Goal: Task Accomplishment & Management: Use online tool/utility

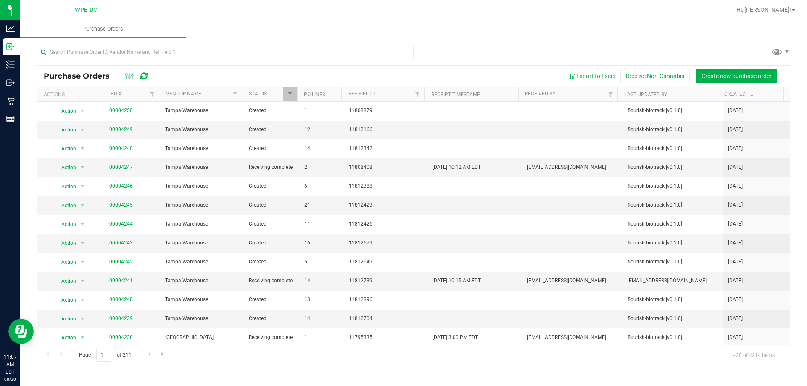
scroll to position [50, 0]
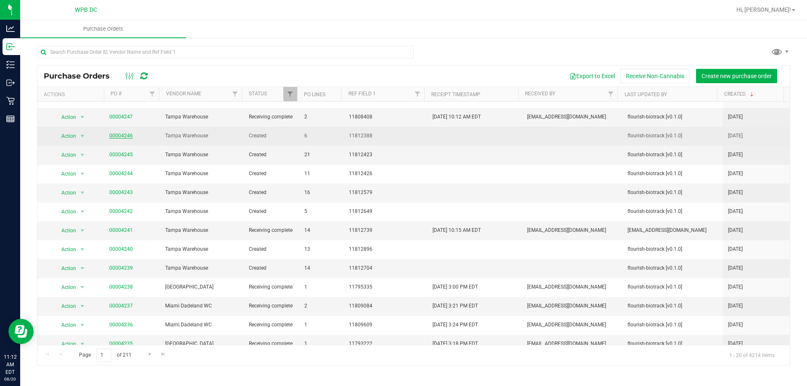
click at [125, 136] on link "00004246" at bounding box center [121, 136] width 24 height 6
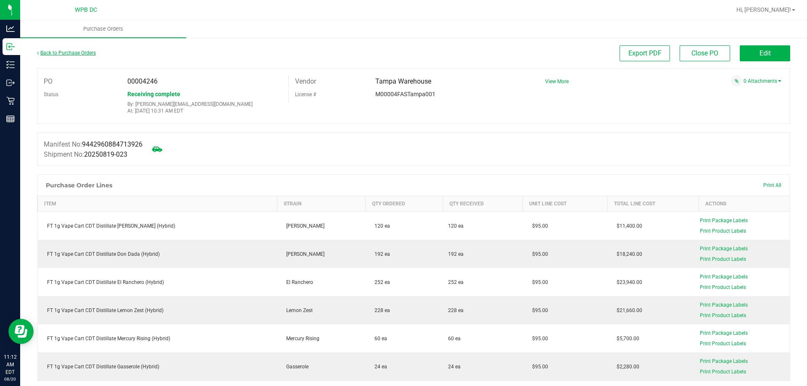
click at [58, 54] on link "Back to Purchase Orders" at bounding box center [66, 53] width 59 height 6
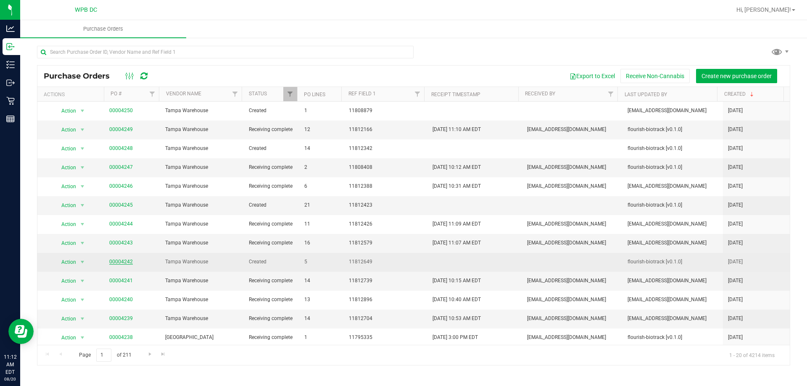
scroll to position [42, 0]
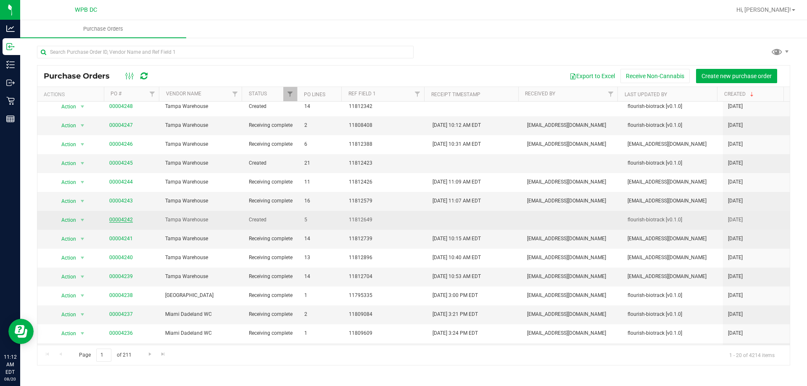
click at [125, 220] on link "00004242" at bounding box center [121, 220] width 24 height 6
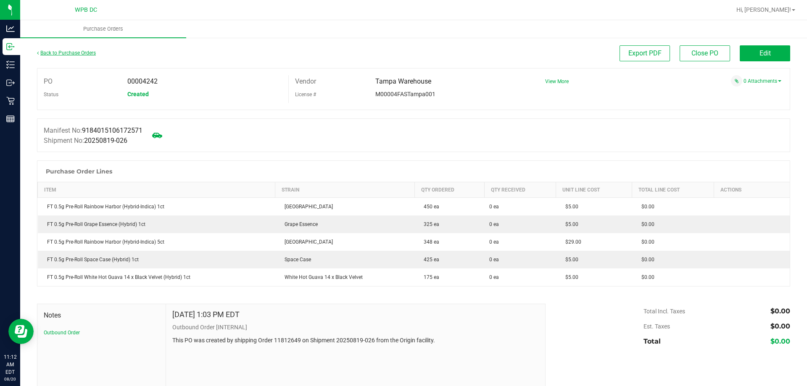
click at [78, 55] on link "Back to Purchase Orders" at bounding box center [66, 53] width 59 height 6
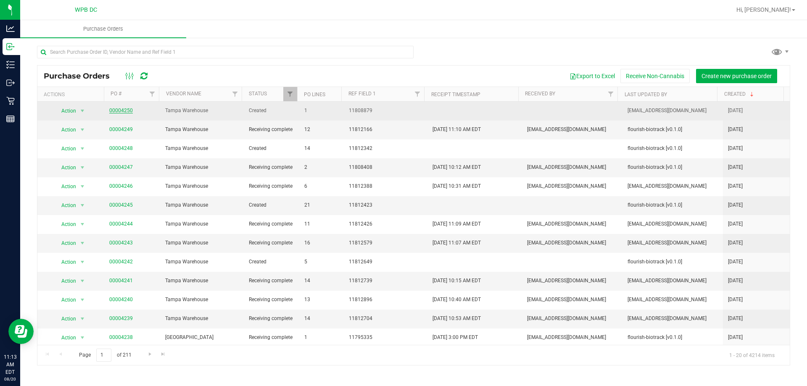
click at [123, 110] on link "00004250" at bounding box center [121, 111] width 24 height 6
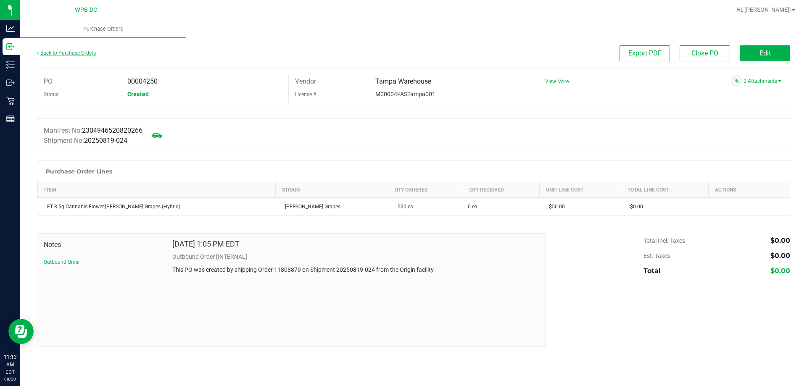
click at [76, 50] on link "Back to Purchase Orders" at bounding box center [66, 53] width 59 height 6
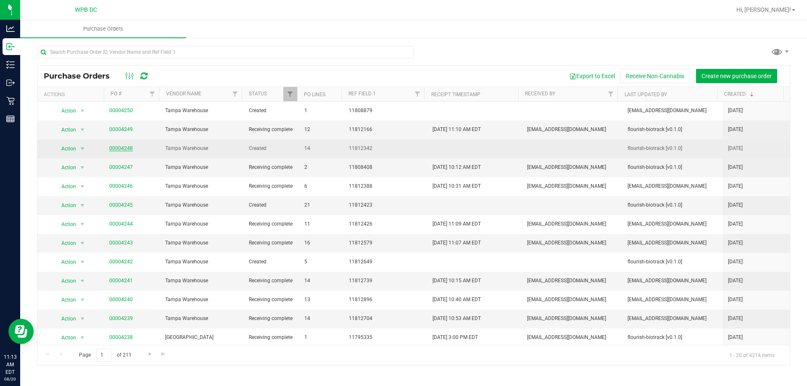
click at [131, 150] on link "00004248" at bounding box center [121, 148] width 24 height 6
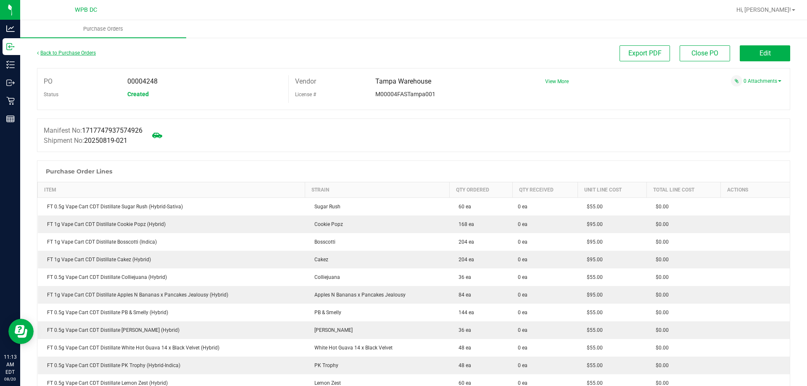
click at [49, 52] on link "Back to Purchase Orders" at bounding box center [66, 53] width 59 height 6
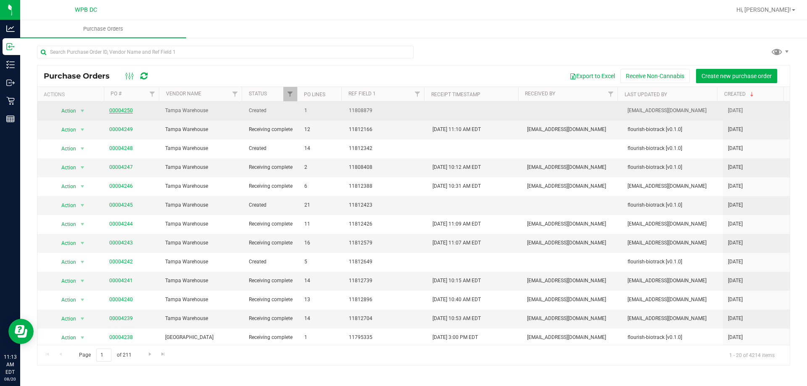
click at [130, 109] on link "00004250" at bounding box center [121, 111] width 24 height 6
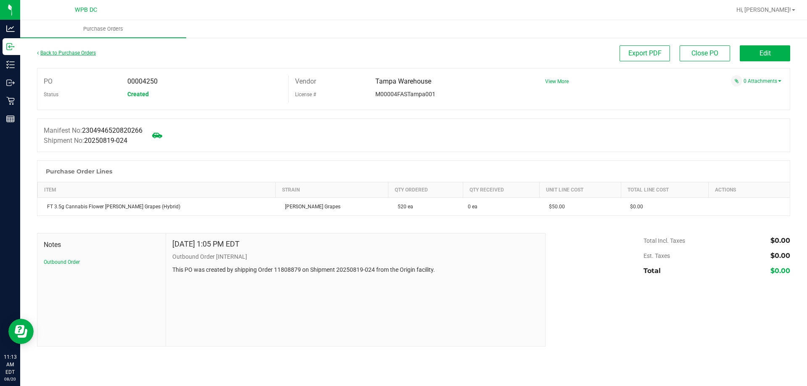
click at [61, 52] on link "Back to Purchase Orders" at bounding box center [66, 53] width 59 height 6
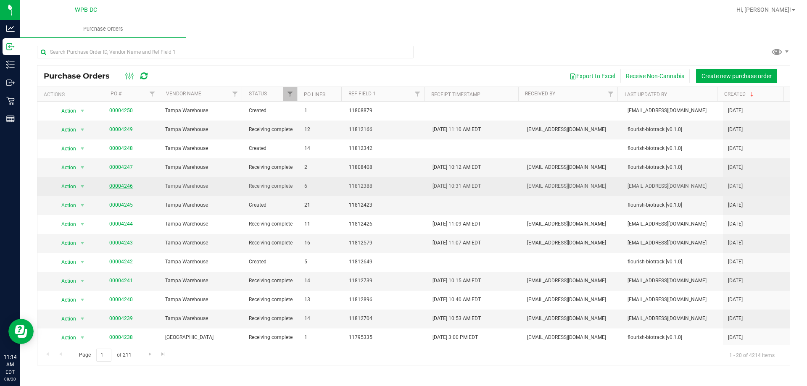
click at [116, 185] on link "00004246" at bounding box center [121, 186] width 24 height 6
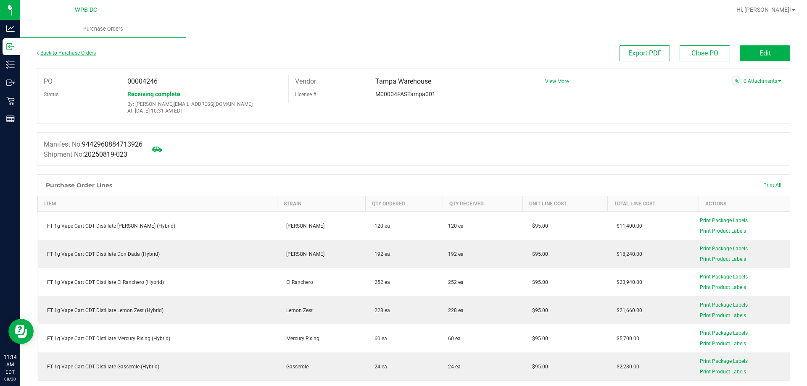
click at [45, 51] on link "Back to Purchase Orders" at bounding box center [66, 53] width 59 height 6
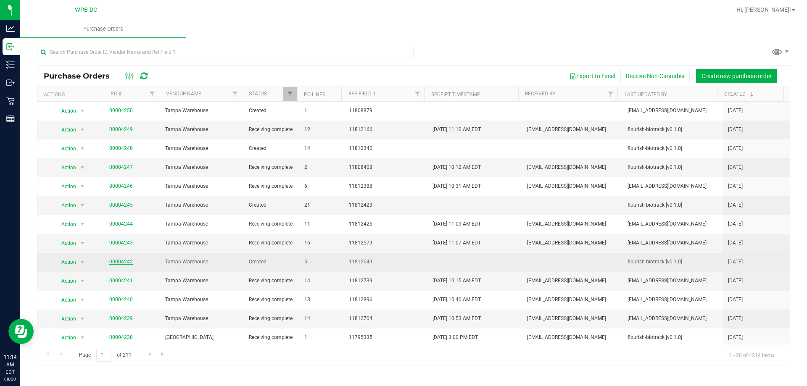
click at [124, 261] on link "00004242" at bounding box center [121, 262] width 24 height 6
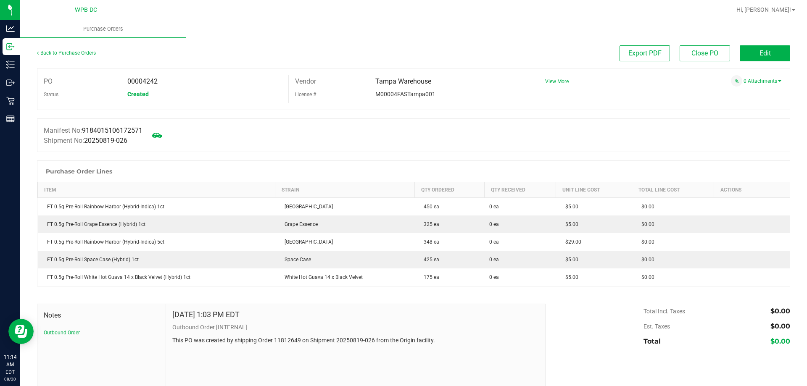
click at [45, 56] on div "Back to Purchase Orders" at bounding box center [131, 52] width 188 height 15
click at [45, 53] on link "Back to Purchase Orders" at bounding box center [66, 53] width 59 height 6
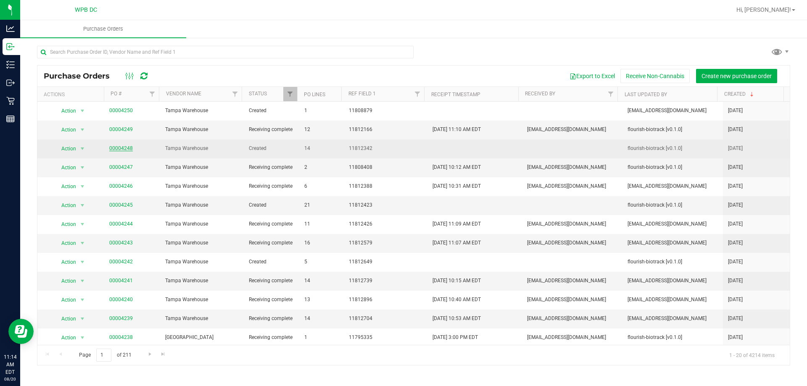
click at [121, 148] on link "00004248" at bounding box center [121, 148] width 24 height 6
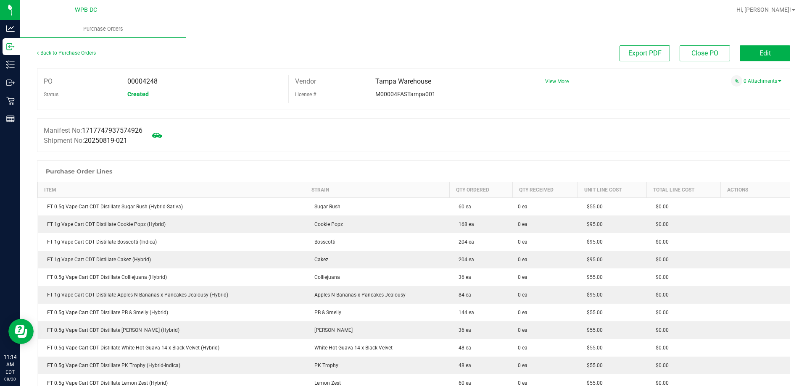
click at [74, 48] on div "Back to Purchase Orders" at bounding box center [131, 52] width 188 height 15
click at [72, 51] on link "Back to Purchase Orders" at bounding box center [66, 53] width 59 height 6
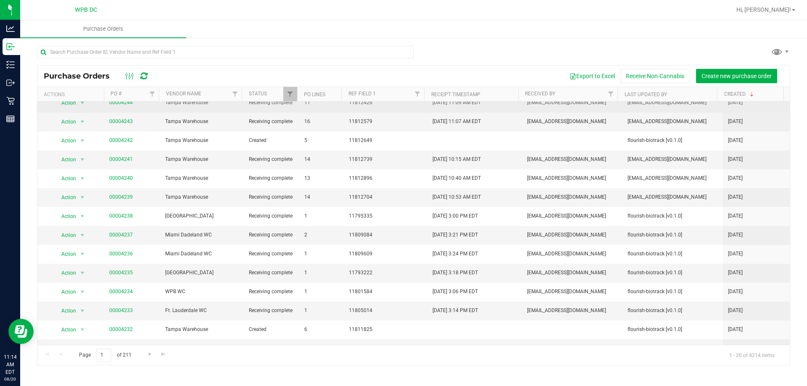
scroll to position [135, 0]
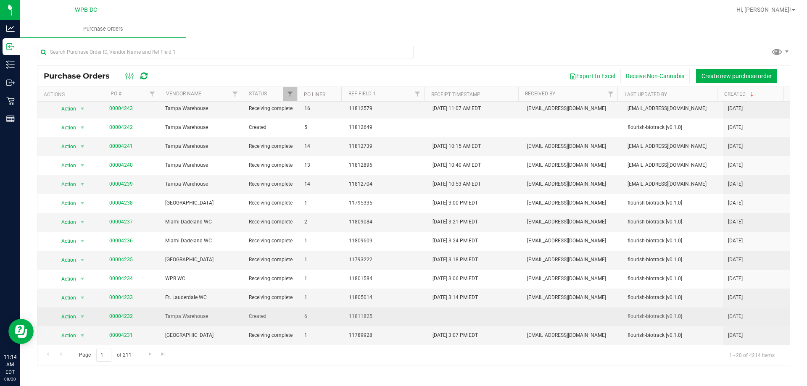
click at [117, 318] on link "00004232" at bounding box center [121, 317] width 24 height 6
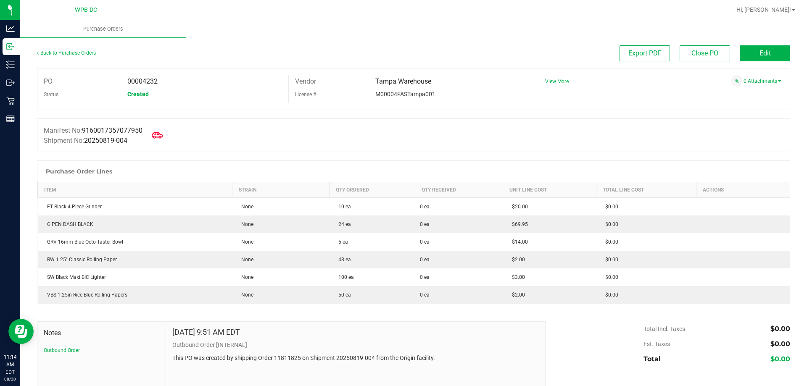
click at [156, 130] on icon at bounding box center [157, 135] width 11 height 11
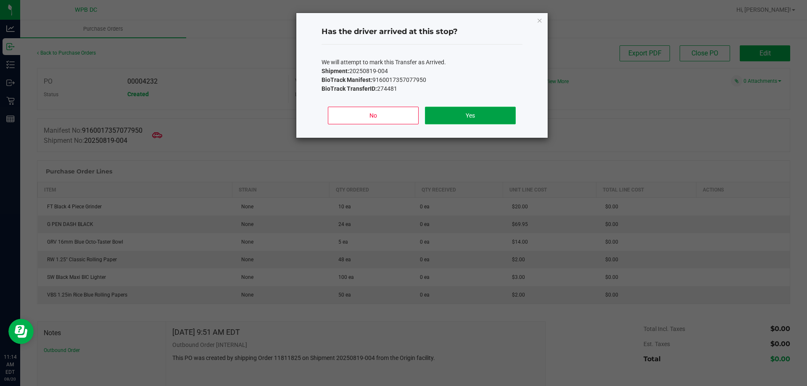
click at [507, 111] on button "Yes" at bounding box center [470, 116] width 90 height 18
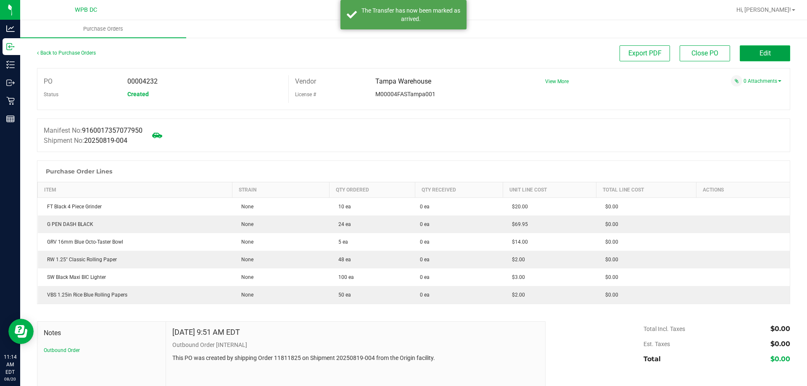
click at [763, 56] on span "Edit" at bounding box center [765, 53] width 11 height 8
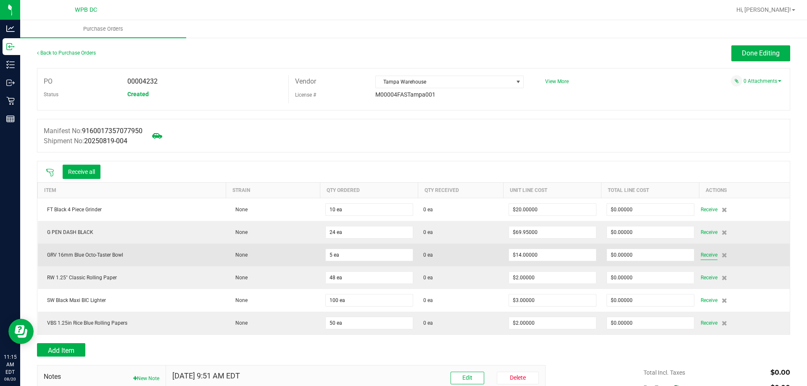
click at [708, 257] on span "Receive" at bounding box center [709, 255] width 17 height 10
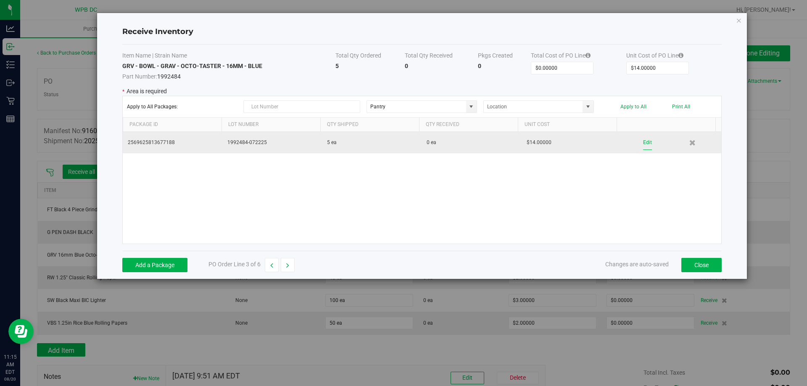
click at [643, 141] on button "Edit" at bounding box center [647, 142] width 9 height 15
click at [455, 143] on input "0" at bounding box center [467, 143] width 89 height 12
type input "5 ea"
click at [646, 145] on kendo-grid-list "2569625813677188 1992484-072225 5 ea 5 ea $14.00000 Done Area Ref 1 Location" at bounding box center [422, 188] width 599 height 112
click at [643, 140] on button "Done" at bounding box center [649, 142] width 12 height 15
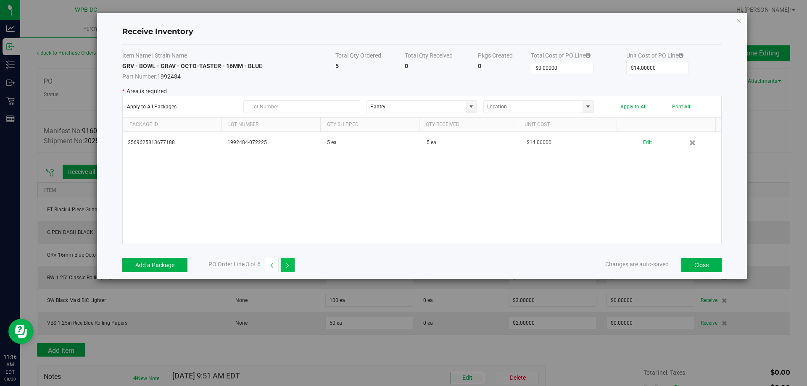
click at [289, 267] on button "button" at bounding box center [288, 265] width 14 height 14
type input "$2.00000"
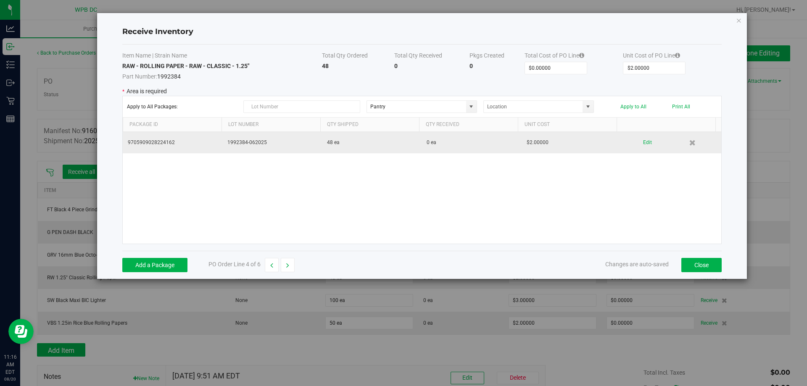
click at [441, 141] on td "0 ea" at bounding box center [472, 142] width 100 height 21
click at [643, 140] on button "Edit" at bounding box center [647, 142] width 9 height 15
click at [442, 146] on input "0" at bounding box center [467, 143] width 89 height 12
type input "48 ea"
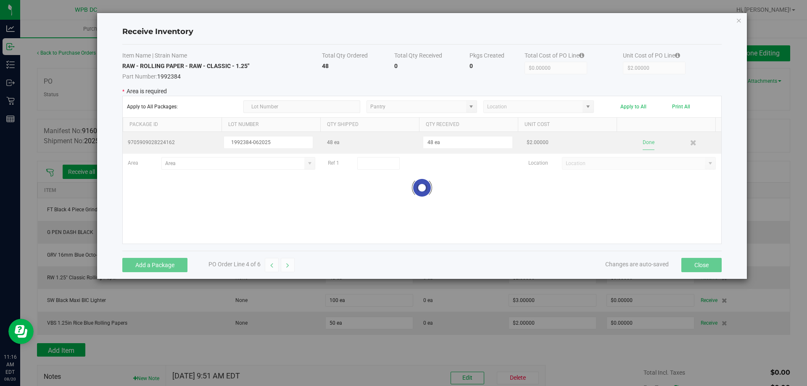
click at [646, 140] on kendo-grid-list "9705909028224162 1992384-062025 48 ea 48 ea $2.00000 Done Area Ref 1 Location L…" at bounding box center [422, 188] width 599 height 112
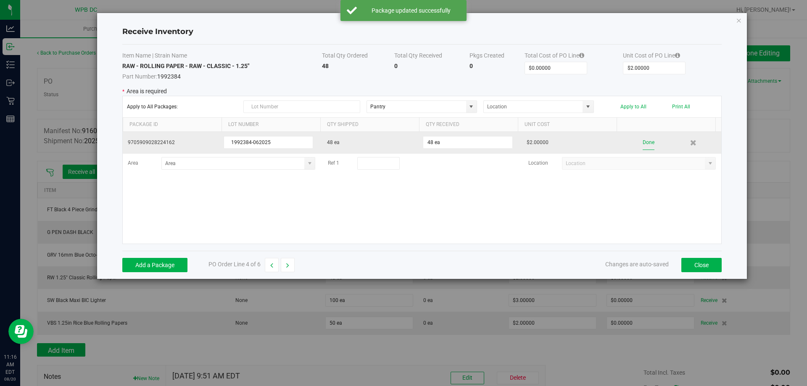
click at [645, 140] on button "Done" at bounding box center [649, 142] width 12 height 15
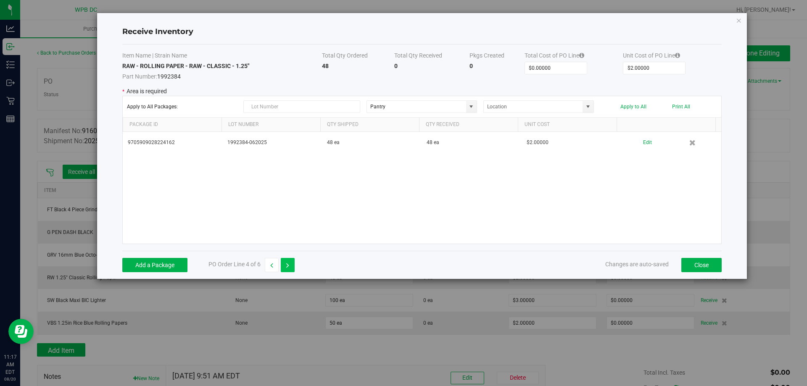
click at [283, 265] on button "button" at bounding box center [288, 265] width 14 height 14
type input "$3.00000"
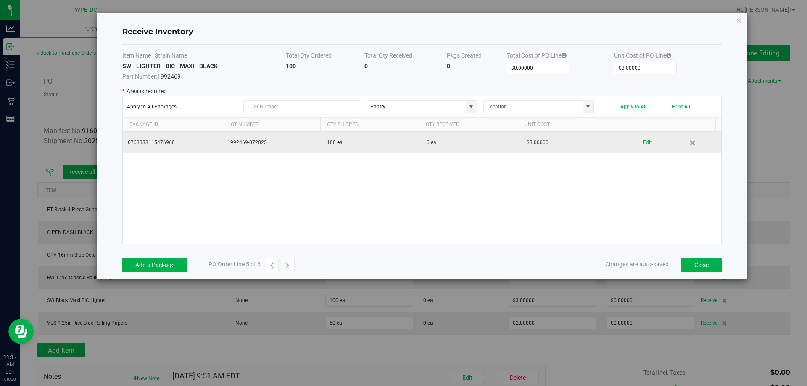
click at [643, 144] on button "Edit" at bounding box center [647, 142] width 9 height 15
click at [437, 141] on input "0" at bounding box center [467, 143] width 89 height 12
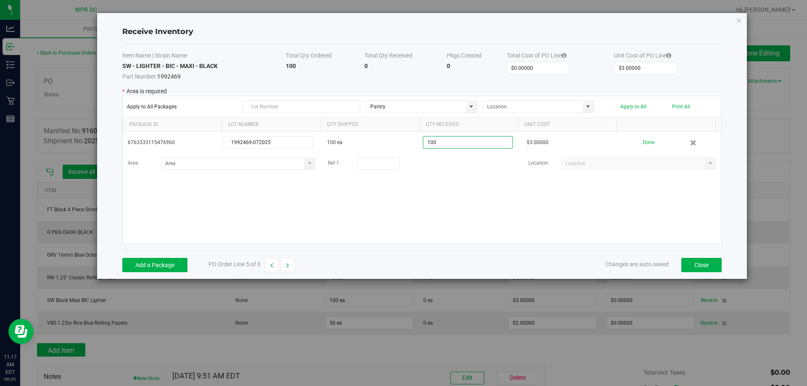
type input "100 ea"
click at [474, 182] on kendo-grid-list "6763333115476960 1992469-072025 100 ea 100 ea $3.00000 Done Area Ref 1 Location…" at bounding box center [422, 188] width 599 height 112
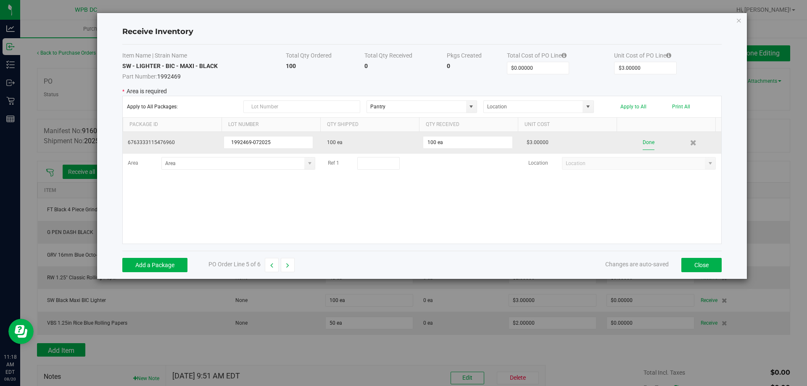
click at [643, 141] on button "Done" at bounding box center [649, 142] width 12 height 15
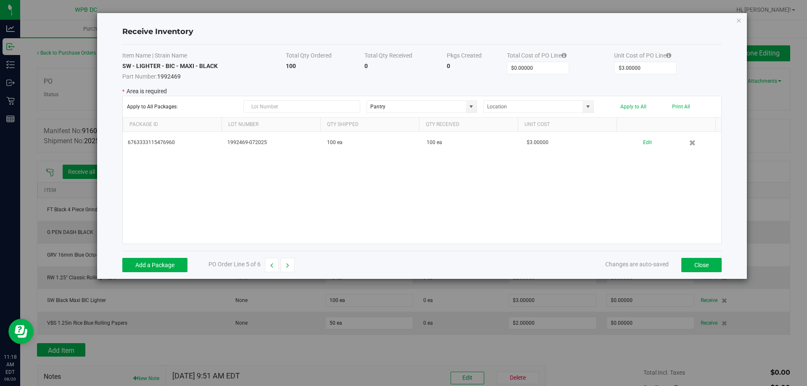
drag, startPoint x: 694, startPoint y: 180, endPoint x: 692, endPoint y: 176, distance: 4.3
click at [695, 178] on div "6763333115476960 1992469-072025 100 ea 100 ea $3.00000 Edit" at bounding box center [422, 188] width 599 height 112
click at [287, 266] on icon "button" at bounding box center [287, 266] width 3 height 6
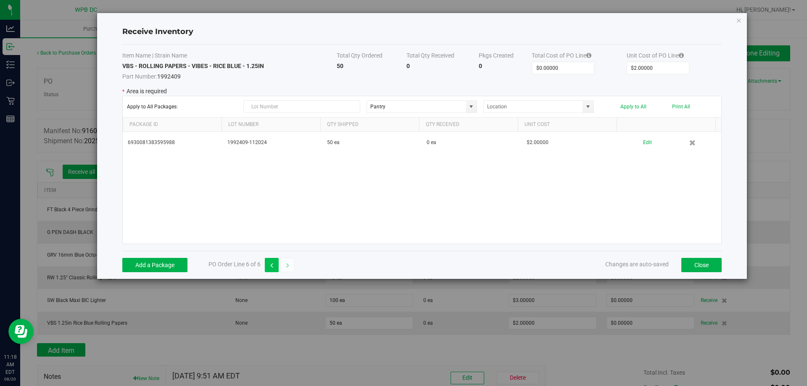
click at [273, 271] on button "button" at bounding box center [272, 265] width 14 height 14
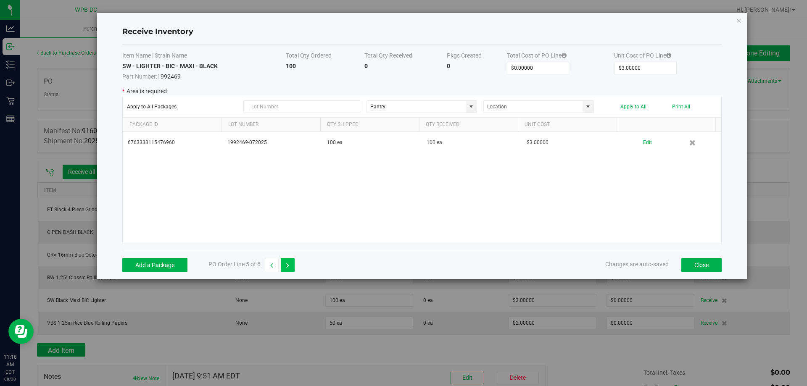
click at [284, 269] on button "button" at bounding box center [288, 265] width 14 height 14
type input "$2.00000"
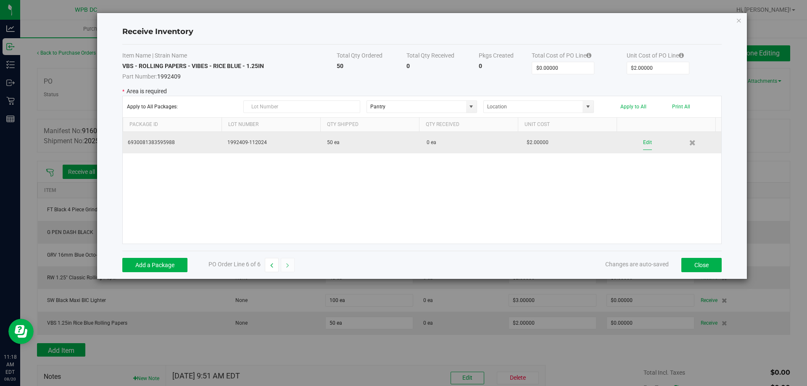
click at [643, 140] on button "Edit" at bounding box center [647, 142] width 9 height 15
click at [442, 135] on td "0 ea" at bounding box center [472, 143] width 100 height 22
click at [443, 142] on input "0" at bounding box center [467, 143] width 89 height 12
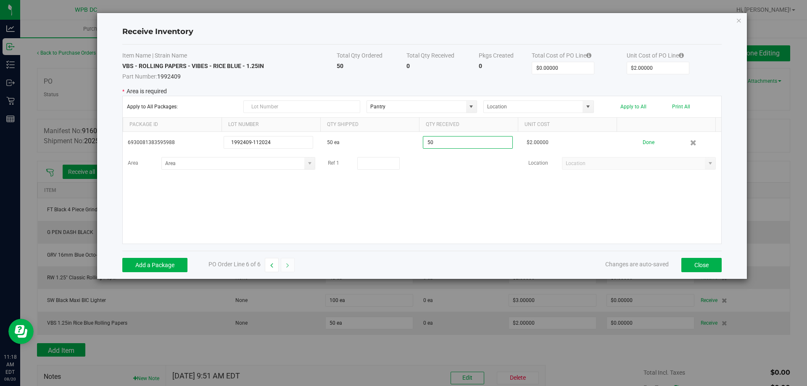
type input "50 ea"
click at [531, 195] on kendo-grid-list "6930081383595988 1992409-112024 50 ea 50 ea $2.00000 Done Area Ref 1 Location L…" at bounding box center [422, 188] width 599 height 112
click at [715, 263] on button "Close" at bounding box center [702, 265] width 40 height 14
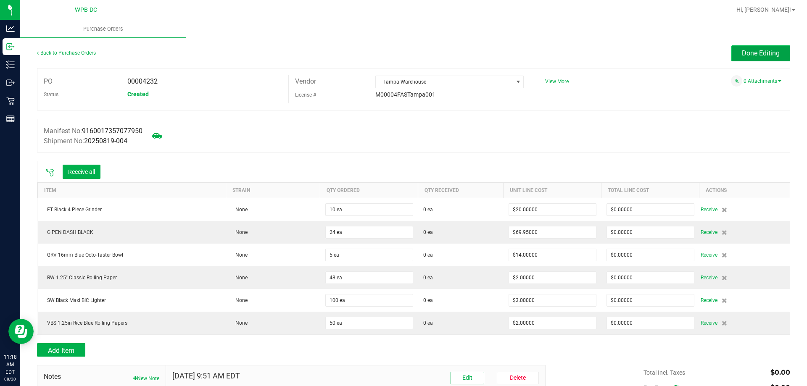
click at [743, 50] on span "Done Editing" at bounding box center [761, 53] width 38 height 8
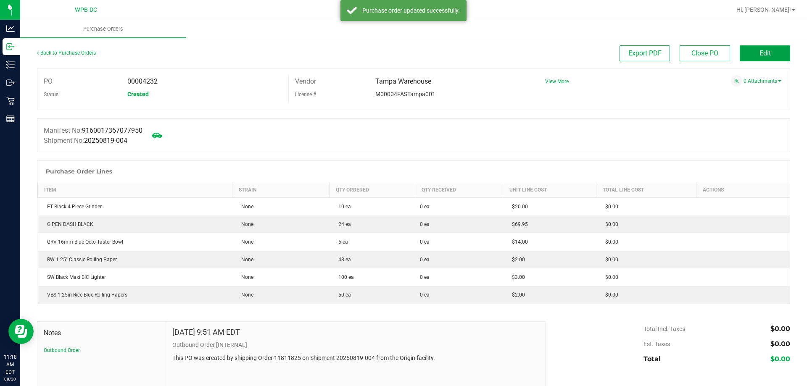
click at [748, 54] on button "Edit" at bounding box center [765, 53] width 50 height 16
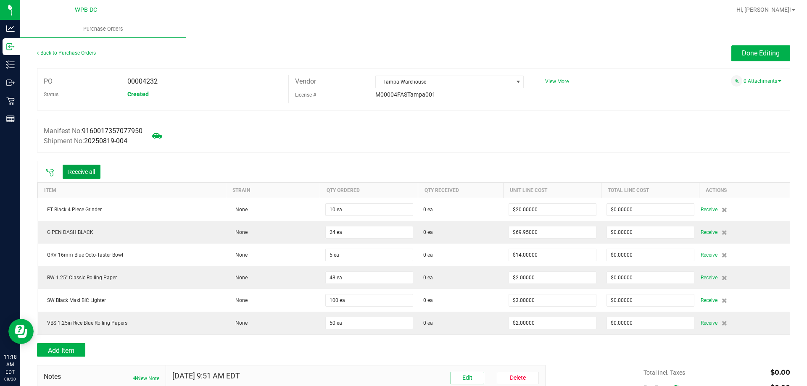
click at [82, 171] on button "Receive all" at bounding box center [82, 172] width 38 height 14
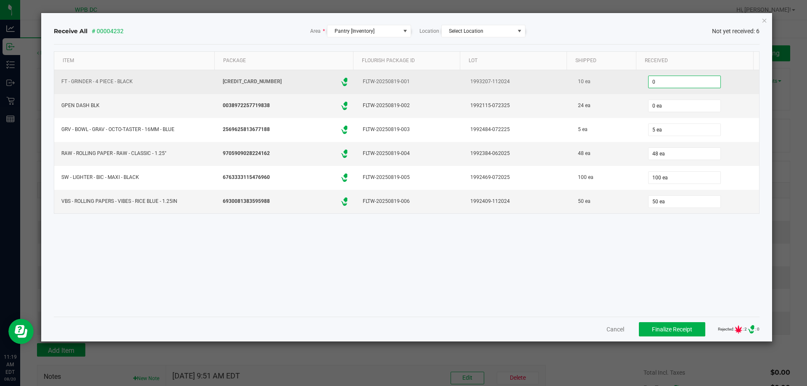
click at [675, 81] on input "0" at bounding box center [685, 82] width 72 height 12
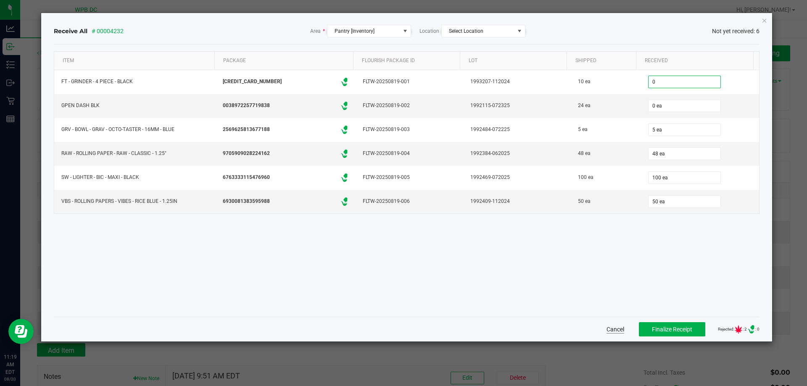
type input "0 ea"
click at [614, 330] on button "Cancel" at bounding box center [616, 329] width 18 height 8
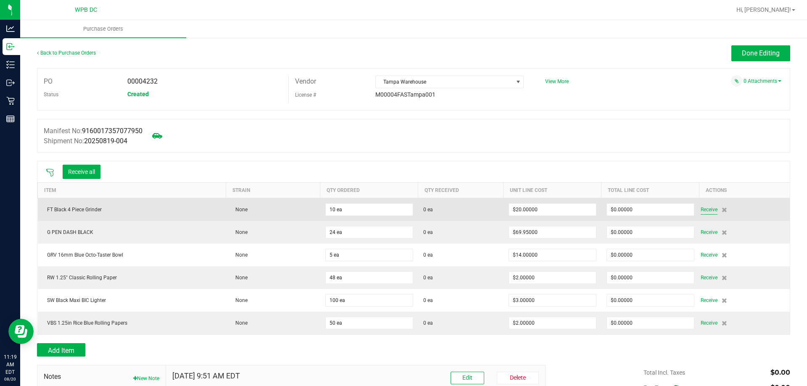
click at [707, 210] on span "Receive" at bounding box center [709, 210] width 17 height 10
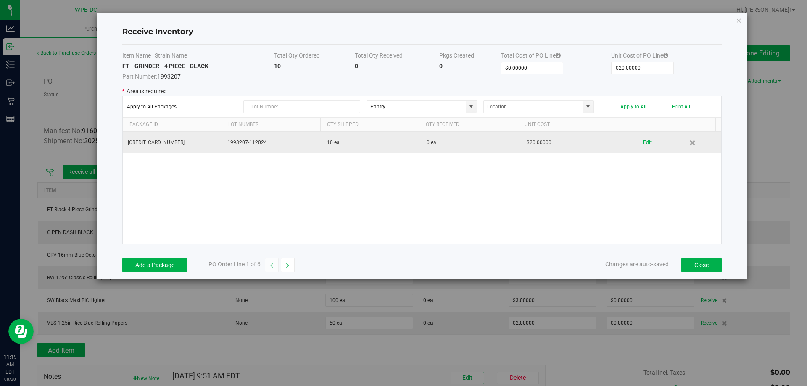
click at [651, 139] on div "Edit" at bounding box center [672, 142] width 90 height 15
click at [646, 143] on button "Edit" at bounding box center [647, 142] width 9 height 15
click at [424, 143] on input "0" at bounding box center [467, 143] width 89 height 12
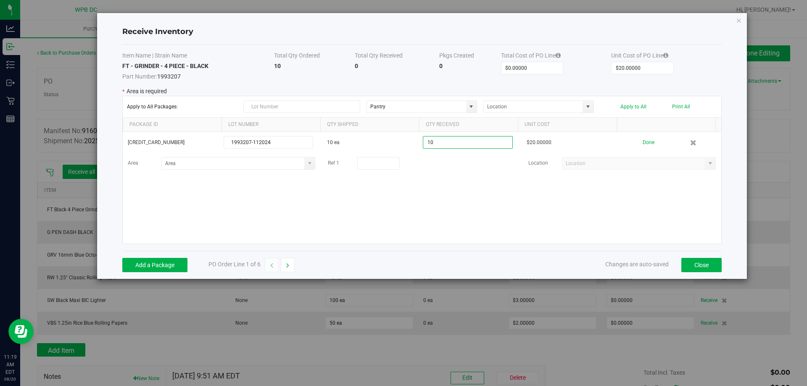
type input "10 ea"
click at [488, 201] on kendo-grid-list "2519255735579377 1993207-112024 10 ea 10 ea $20.00000 Done Area Ref 1 Location" at bounding box center [422, 188] width 599 height 112
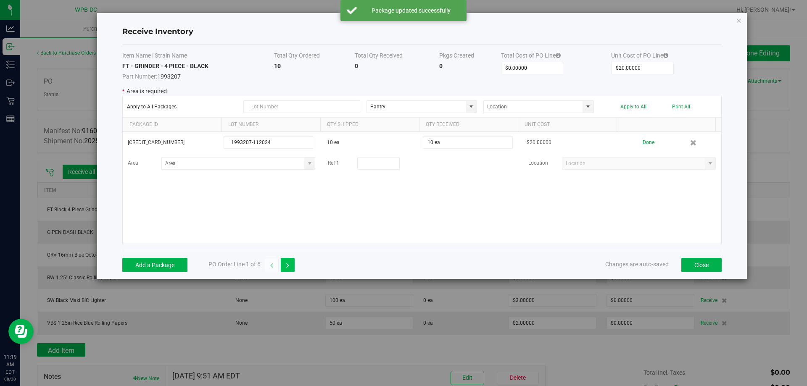
click at [286, 267] on button "button" at bounding box center [288, 265] width 14 height 14
type input "$69.95000"
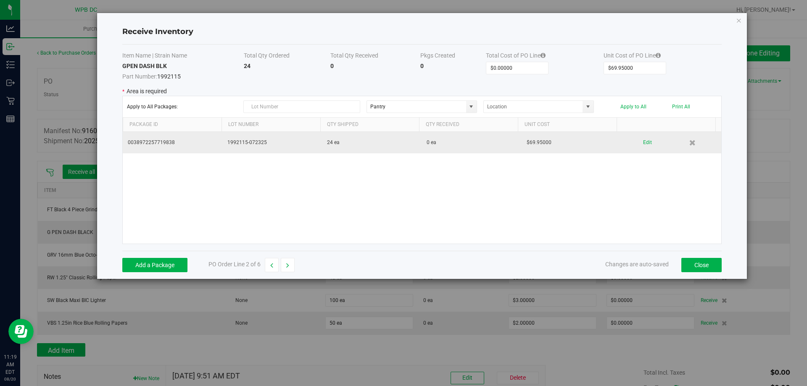
click at [438, 146] on td "0 ea" at bounding box center [472, 142] width 100 height 21
click at [645, 141] on button "Edit" at bounding box center [647, 142] width 9 height 15
click at [455, 140] on input "0" at bounding box center [467, 143] width 89 height 12
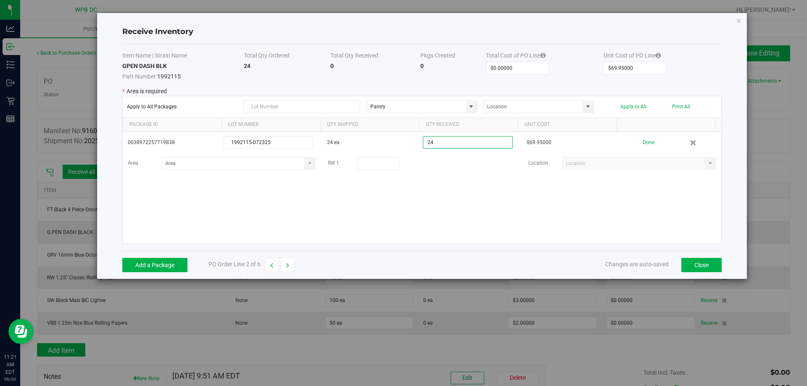
type input "24 ea"
click at [505, 183] on kendo-grid-list "0038972257719838 1992115-072325 24 ea 24 ea $69.95000 Done Area Ref 1 Location" at bounding box center [422, 188] width 599 height 112
click at [288, 264] on icon "button" at bounding box center [287, 266] width 3 height 6
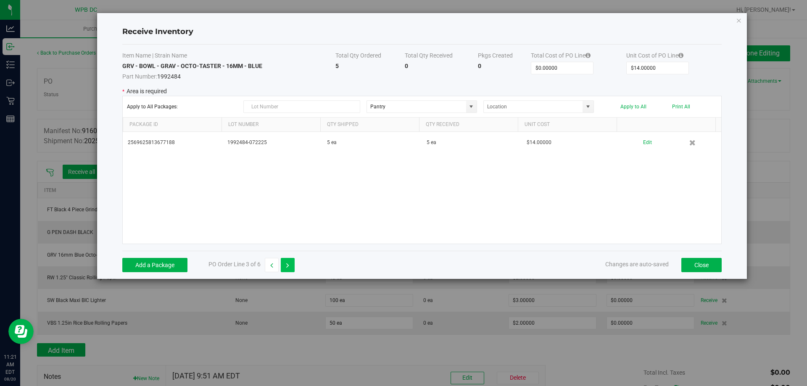
click at [286, 263] on button "button" at bounding box center [288, 265] width 14 height 14
type input "$2.00000"
click at [701, 262] on button "Close" at bounding box center [702, 265] width 40 height 14
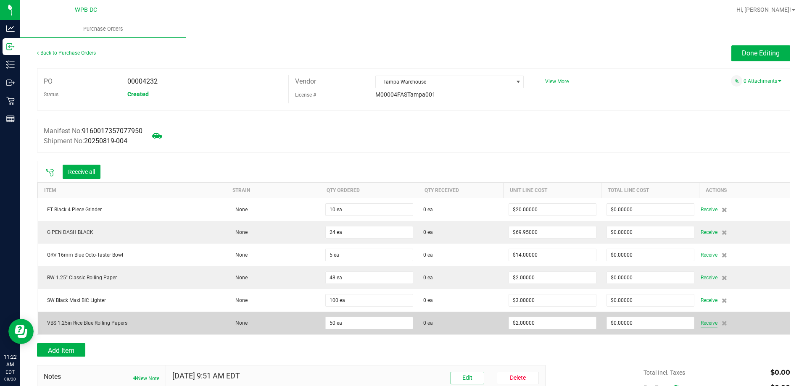
click at [704, 323] on span "Receive" at bounding box center [709, 323] width 17 height 10
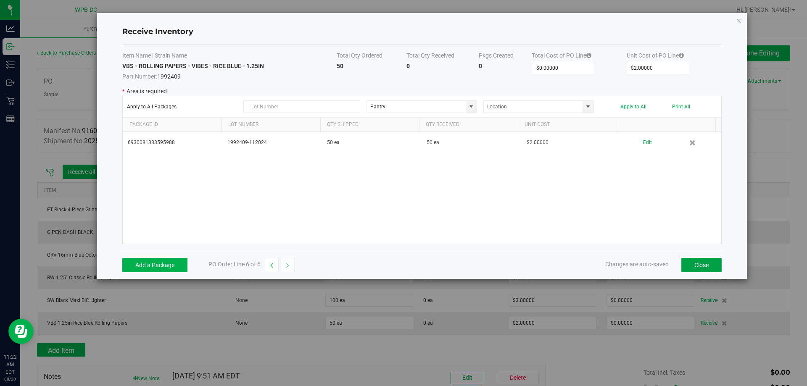
click at [703, 266] on button "Close" at bounding box center [702, 265] width 40 height 14
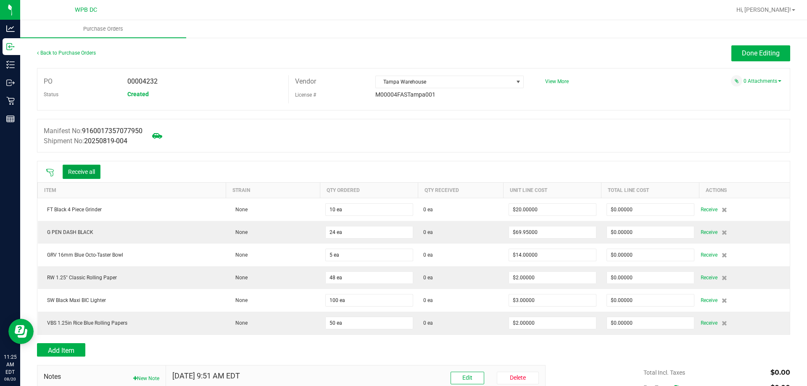
click at [98, 173] on button "Receive all" at bounding box center [82, 172] width 38 height 14
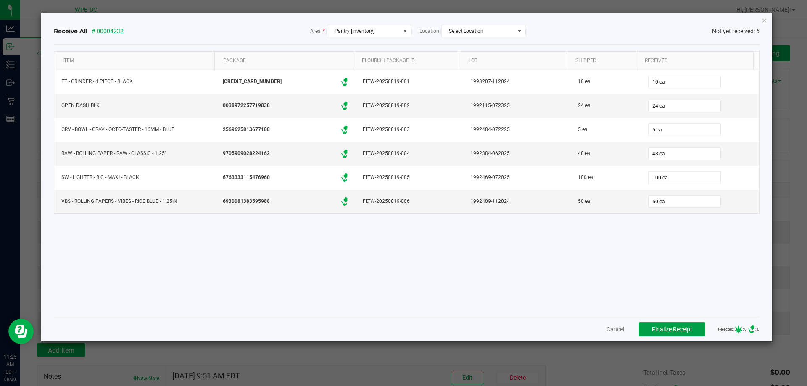
click at [669, 329] on span "Finalize Receipt" at bounding box center [672, 329] width 40 height 7
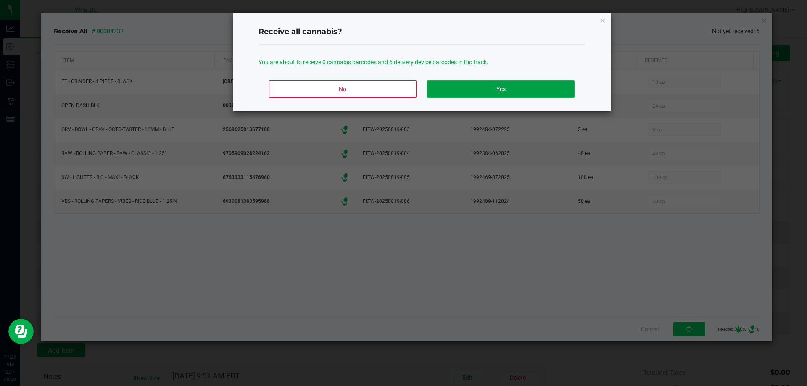
click at [505, 87] on button "Yes" at bounding box center [500, 89] width 147 height 18
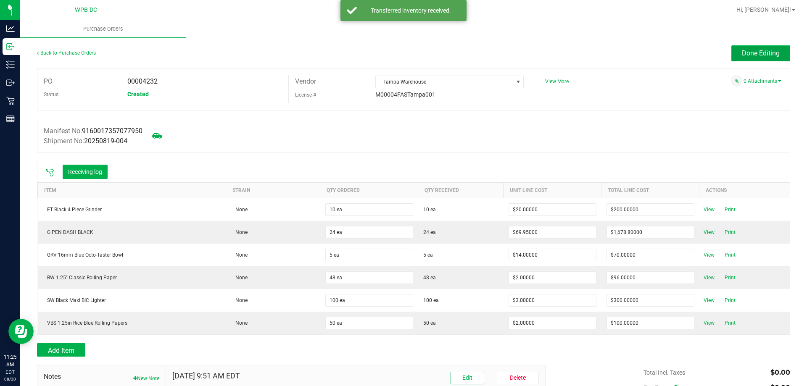
click at [767, 55] on span "Done Editing" at bounding box center [761, 53] width 38 height 8
